Goal: Task Accomplishment & Management: Manage account settings

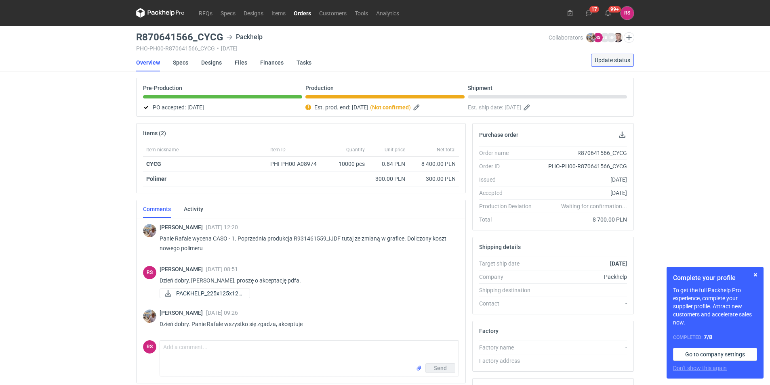
click at [621, 61] on span "Update status" at bounding box center [613, 60] width 36 height 6
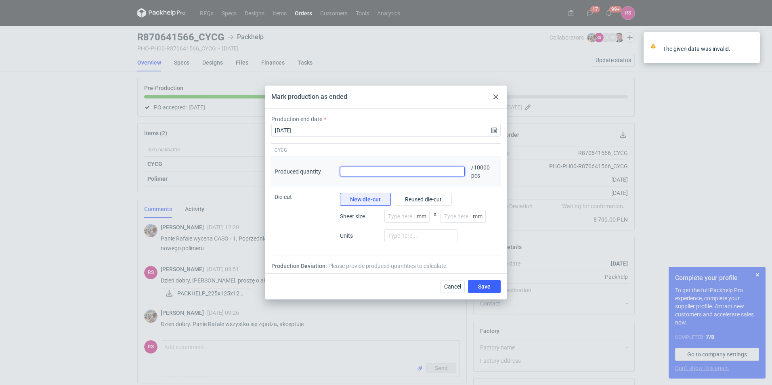
click at [406, 171] on input "Produced quantity" at bounding box center [402, 172] width 125 height 10
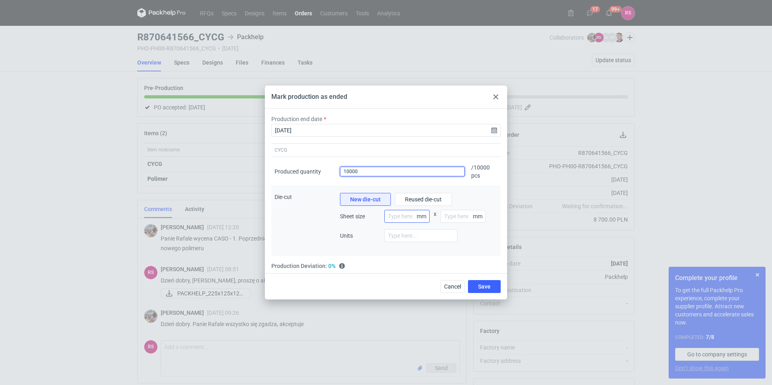
type input "10000"
click at [398, 217] on input "number" at bounding box center [407, 216] width 45 height 13
type input "800"
click at [452, 221] on input "number" at bounding box center [463, 216] width 45 height 13
type input "1250"
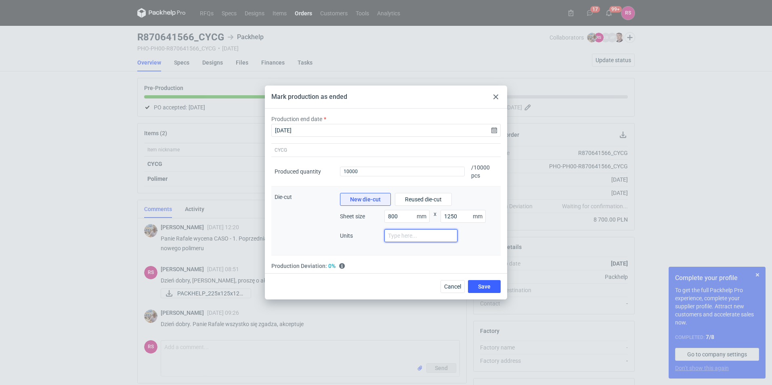
click at [427, 238] on input "number" at bounding box center [421, 235] width 73 height 13
type input "5"
click at [488, 288] on span "Save" at bounding box center [484, 287] width 13 height 6
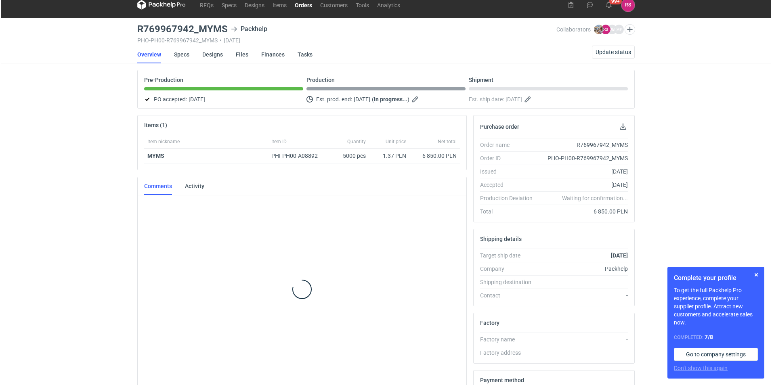
scroll to position [58, 0]
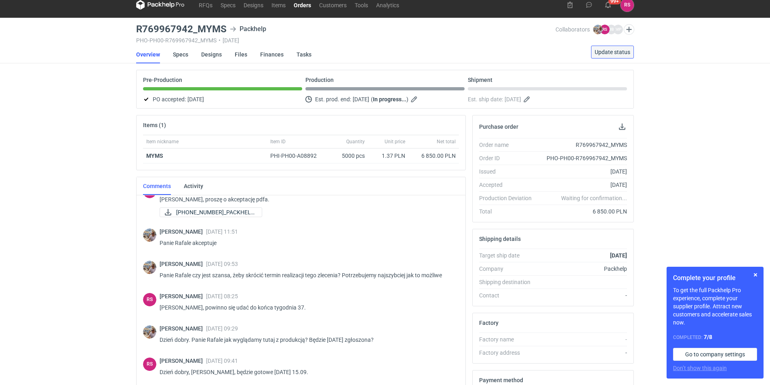
click at [616, 52] on span "Update status" at bounding box center [613, 52] width 36 height 6
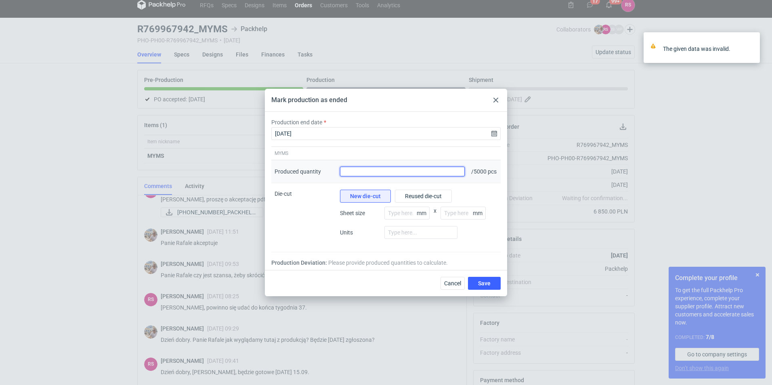
click at [399, 169] on input "Produced quantity" at bounding box center [402, 172] width 125 height 10
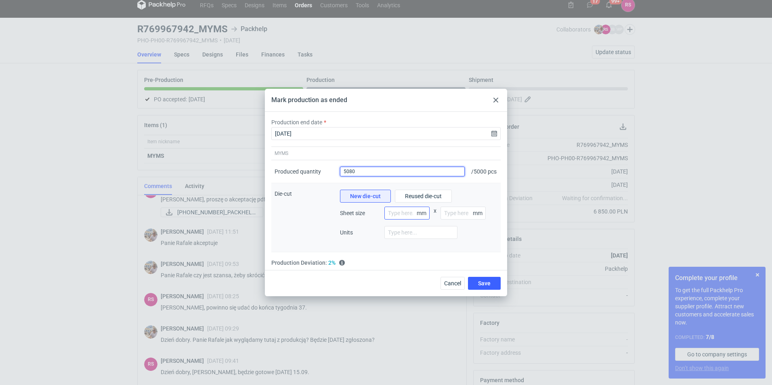
type input "5080"
click at [404, 216] on input "number" at bounding box center [407, 213] width 45 height 13
type input "800"
type input "1200"
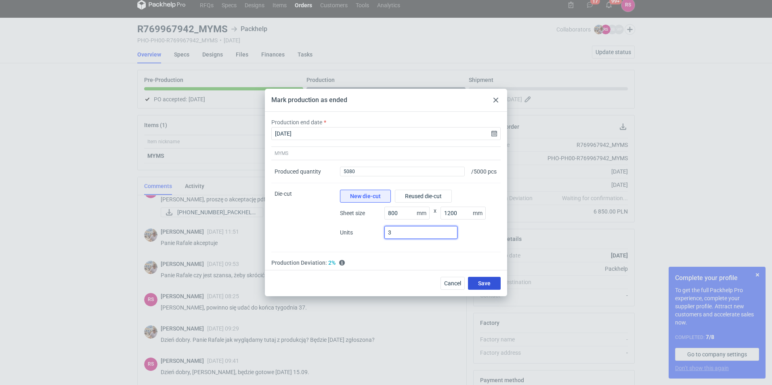
type input "3"
click at [483, 286] on span "Save" at bounding box center [484, 284] width 13 height 6
click at [488, 283] on span "Save" at bounding box center [484, 284] width 13 height 6
